Goal: Task Accomplishment & Management: Use online tool/utility

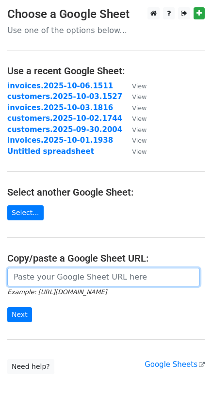
click at [34, 283] on input "url" at bounding box center [103, 277] width 193 height 18
paste input "https://docs.google.com/spreadsheets/d/1loGkGE77qMTKo5WOVVM2iO-KFoImWketOYGObUb…"
type input "https://docs.google.com/spreadsheets/d/1loGkGE77qMTKo5WOVVM2iO-KFoImWketOYGObUb…"
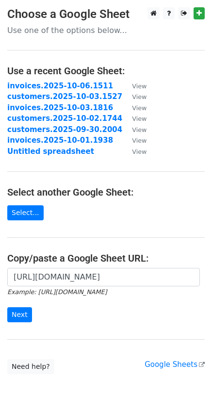
scroll to position [0, 0]
click at [25, 316] on input "Next" at bounding box center [19, 314] width 25 height 15
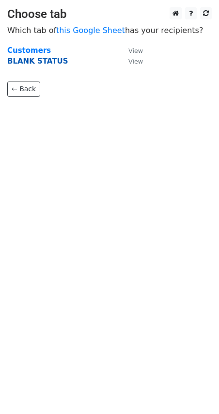
click at [27, 62] on strong "BLANK STATUS" at bounding box center [37, 61] width 61 height 9
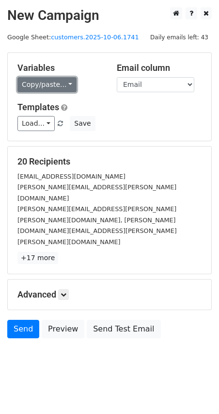
click at [68, 82] on link "Copy/paste..." at bounding box center [46, 84] width 59 height 15
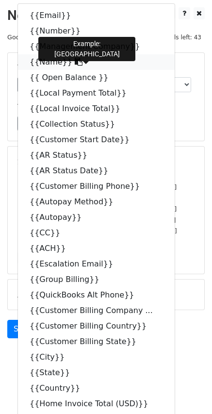
click at [75, 62] on icon at bounding box center [79, 62] width 8 height 8
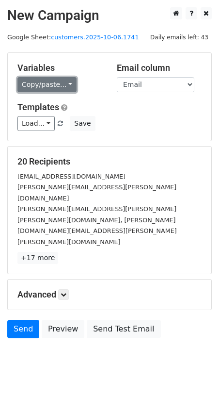
click at [63, 85] on link "Copy/paste..." at bounding box center [46, 84] width 59 height 15
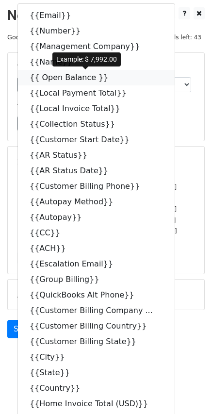
drag, startPoint x: 96, startPoint y: 78, endPoint x: 69, endPoint y: 73, distance: 27.2
click at [111, 77] on icon at bounding box center [115, 77] width 8 height 8
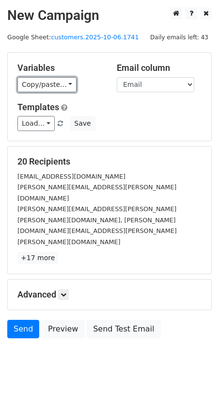
click at [63, 79] on link "Copy/paste..." at bounding box center [46, 84] width 59 height 15
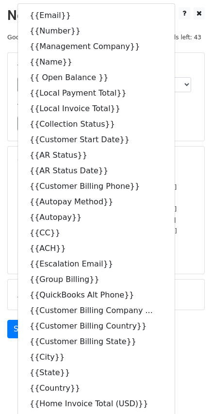
click at [193, 320] on div "Send Preview Send Test Email" at bounding box center [106, 331] width 212 height 23
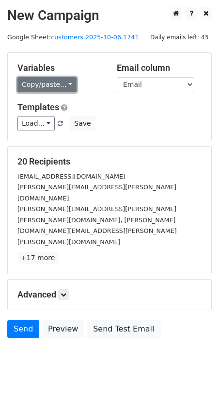
click at [63, 84] on link "Copy/paste..." at bounding box center [46, 84] width 59 height 15
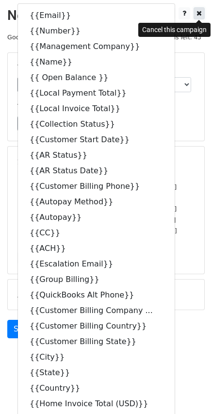
click at [199, 13] on icon at bounding box center [199, 13] width 5 height 7
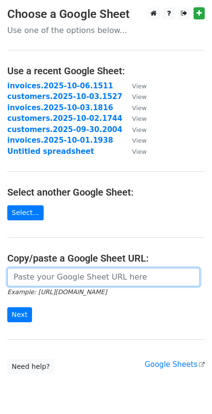
click at [50, 275] on input "url" at bounding box center [103, 277] width 193 height 18
click at [50, 273] on input "url" at bounding box center [103, 277] width 193 height 18
paste input "https://docs.google.com/spreadsheets/d/1loGkGE77qMTKo5WOVVM2iO-KFoImWketOYGObUb…"
type input "https://docs.google.com/spreadsheets/d/1loGkGE77qMTKo5WOVVM2iO-KFoImWketOYGObUb…"
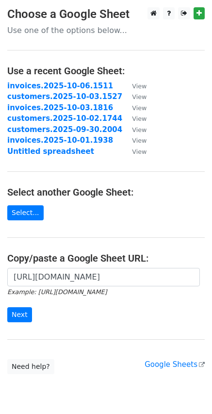
scroll to position [0, 0]
click at [20, 317] on input "Next" at bounding box center [19, 314] width 25 height 15
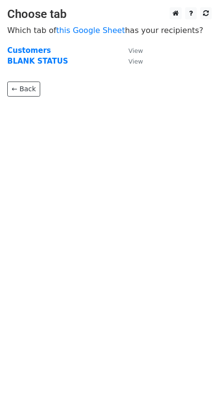
drag, startPoint x: 45, startPoint y: 61, endPoint x: 47, endPoint y: 67, distance: 6.3
click at [45, 61] on strong "BLANK STATUS" at bounding box center [37, 61] width 61 height 9
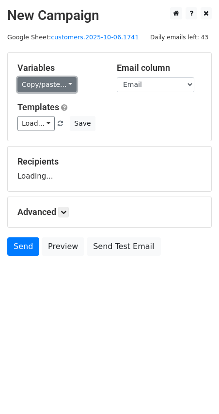
click at [64, 88] on link "Copy/paste..." at bounding box center [46, 84] width 59 height 15
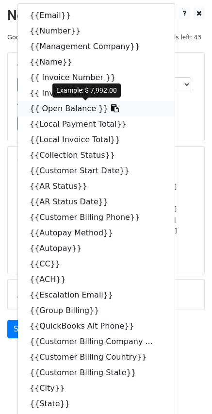
click at [111, 110] on icon at bounding box center [115, 108] width 8 height 8
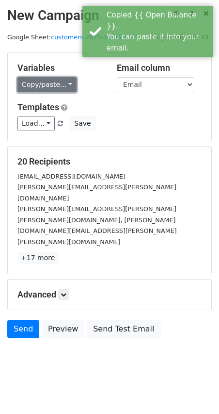
click at [63, 87] on link "Copy/paste..." at bounding box center [46, 84] width 59 height 15
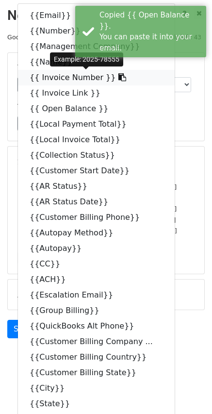
click at [118, 80] on icon at bounding box center [122, 77] width 8 height 8
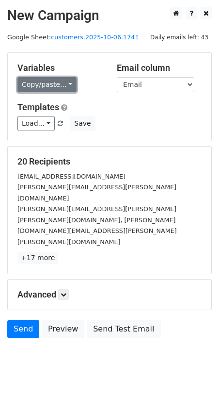
click at [63, 84] on link "Copy/paste..." at bounding box center [46, 84] width 59 height 15
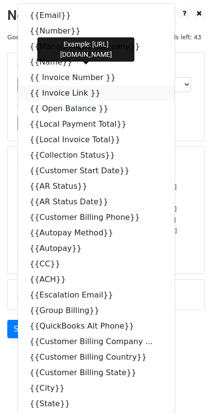
click at [103, 95] on icon at bounding box center [107, 93] width 8 height 8
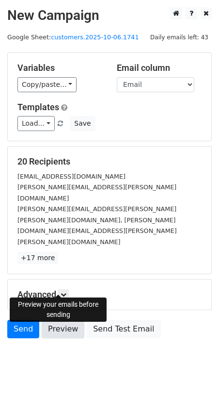
click at [65, 320] on link "Preview" at bounding box center [63, 329] width 43 height 18
click at [56, 320] on link "Preview" at bounding box center [63, 329] width 43 height 18
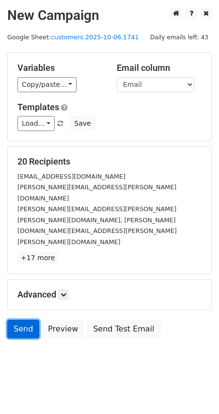
click at [26, 320] on link "Send" at bounding box center [23, 329] width 32 height 18
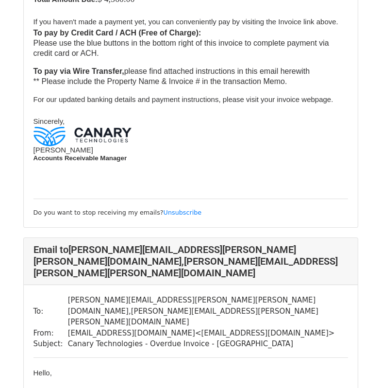
scroll to position [1414, 0]
